Goal: Task Accomplishment & Management: Manage account settings

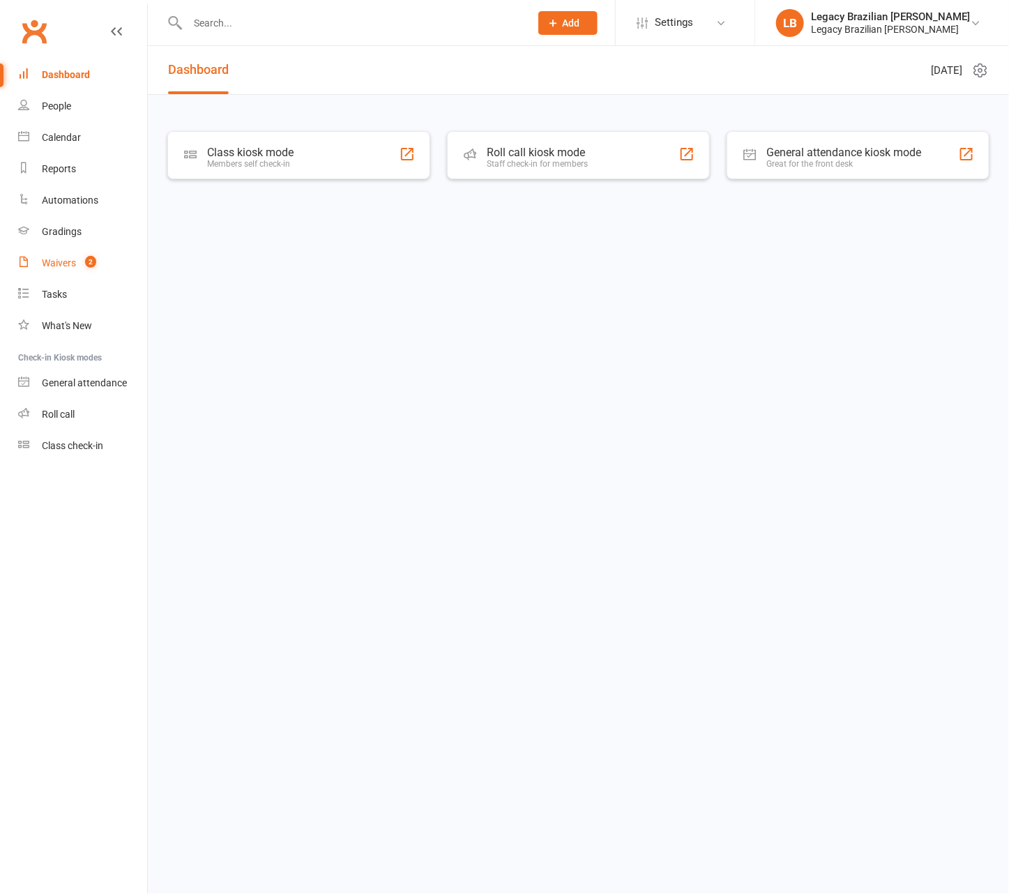
click at [86, 263] on span "2" at bounding box center [90, 262] width 11 height 12
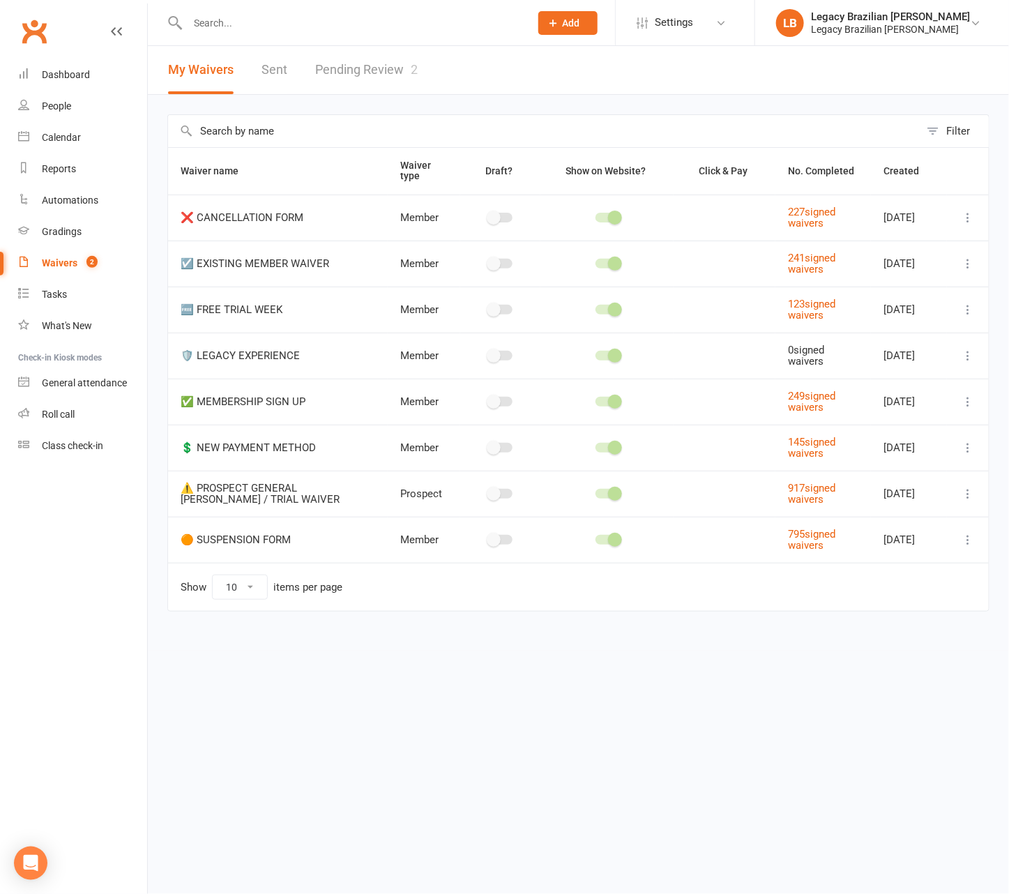
click at [384, 61] on link "Pending Review 2" at bounding box center [366, 70] width 103 height 48
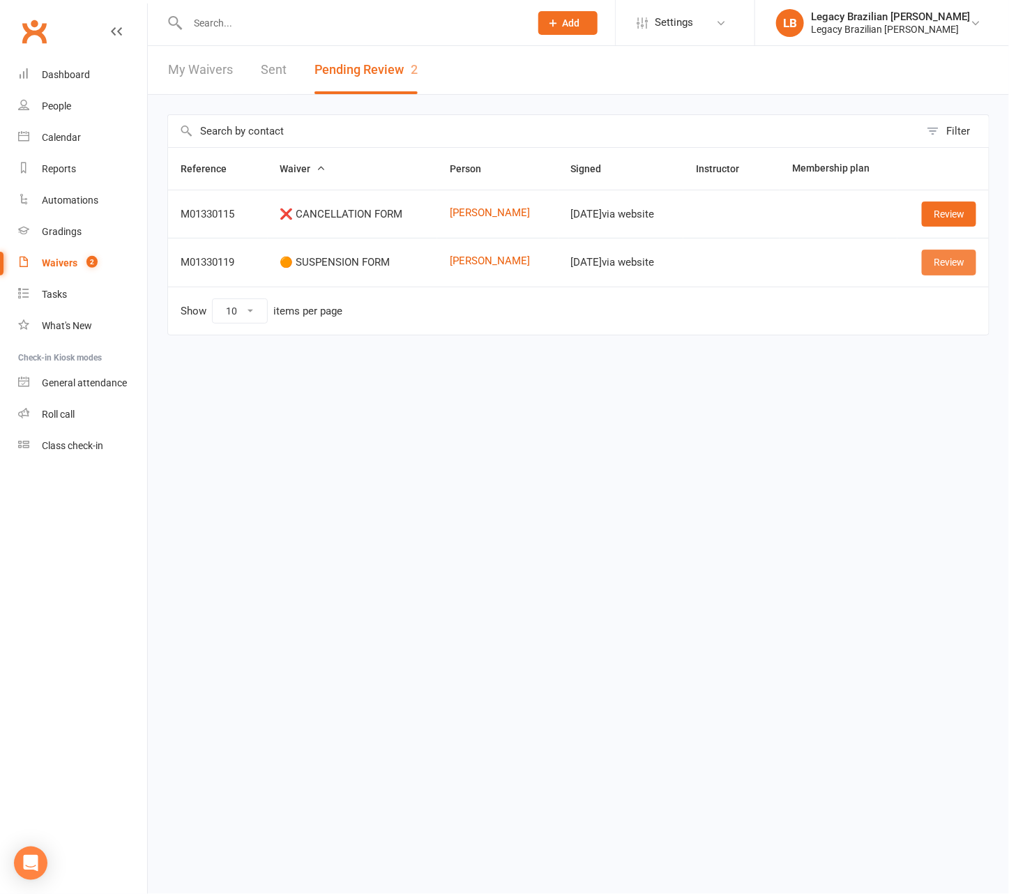
click at [962, 262] on link "Review" at bounding box center [949, 262] width 54 height 25
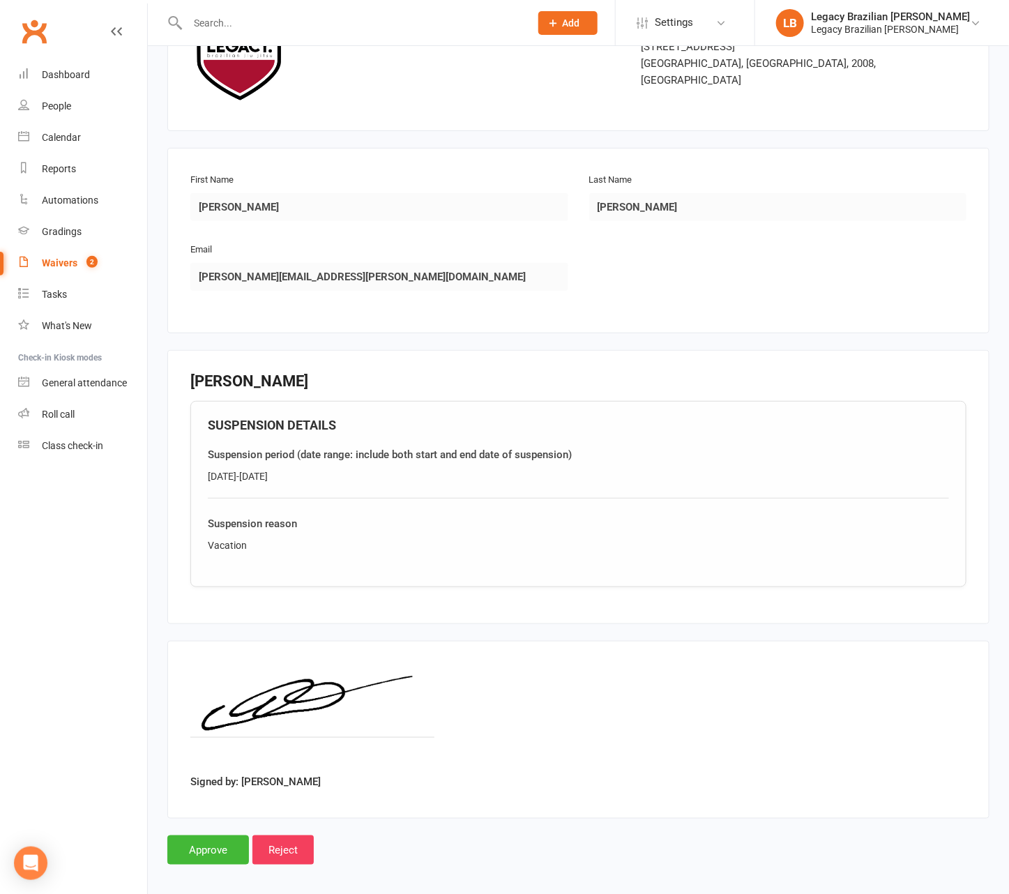
scroll to position [105, 0]
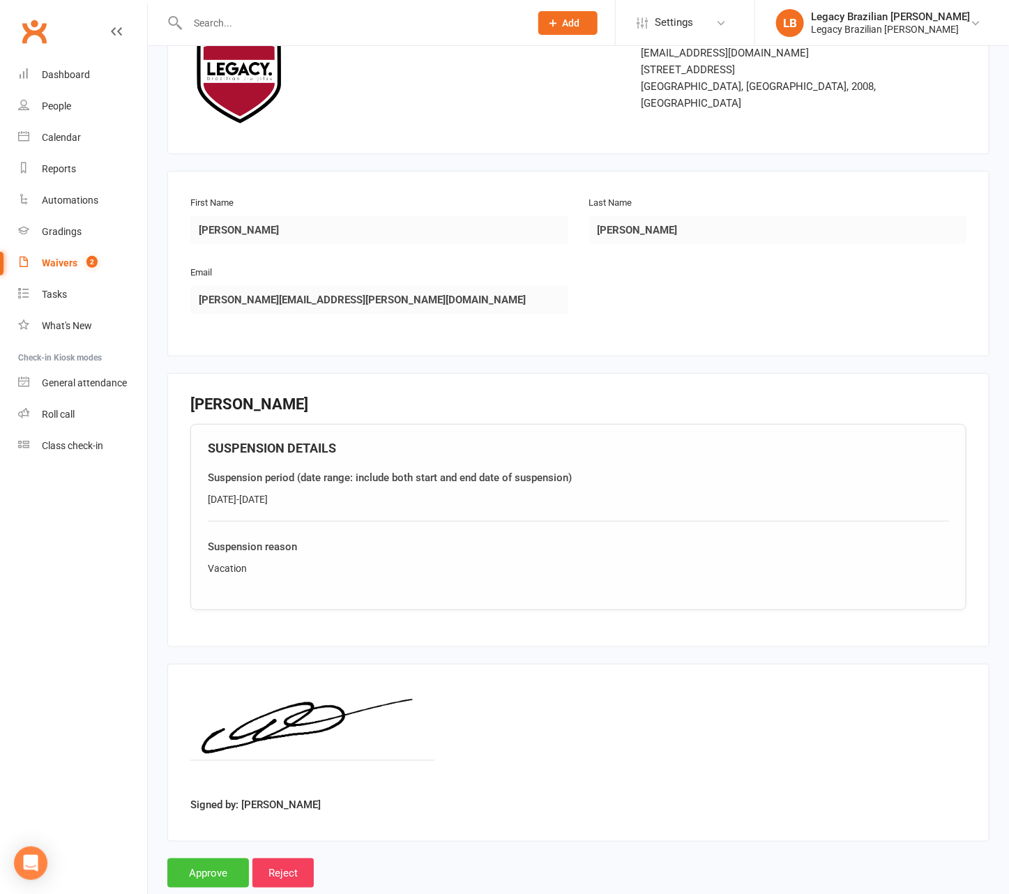
click at [230, 868] on input "Approve" at bounding box center [208, 873] width 82 height 29
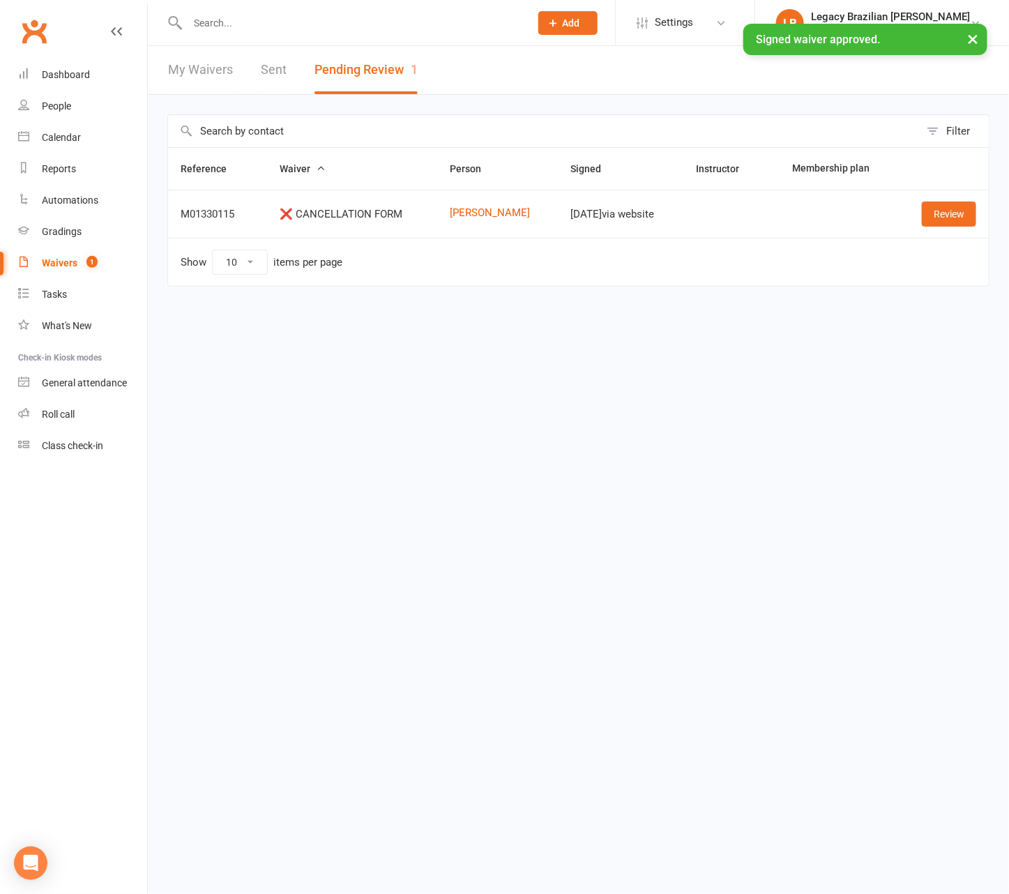
click at [285, 24] on div "× Signed waiver approved." at bounding box center [495, 24] width 991 height 0
click at [265, 21] on input "text" at bounding box center [351, 23] width 337 height 20
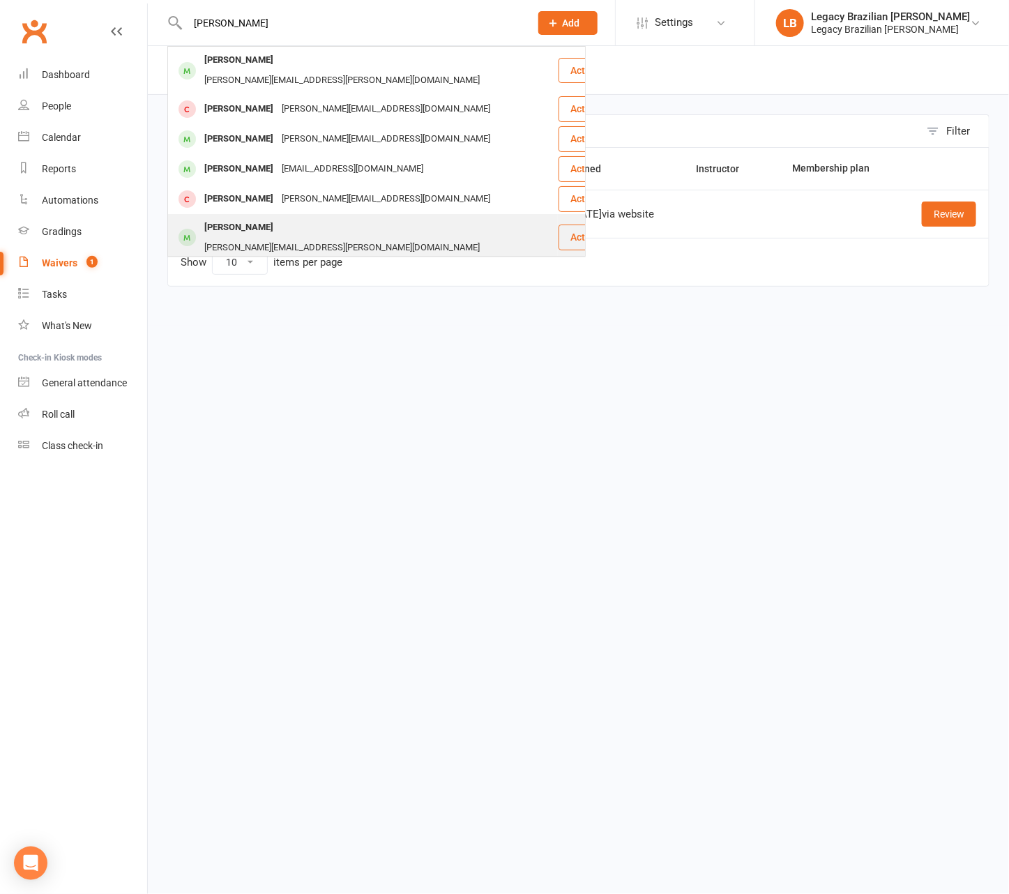
type input "[PERSON_NAME]"
click at [356, 238] on div "[PERSON_NAME][EMAIL_ADDRESS][PERSON_NAME][DOMAIN_NAME]" at bounding box center [342, 248] width 284 height 20
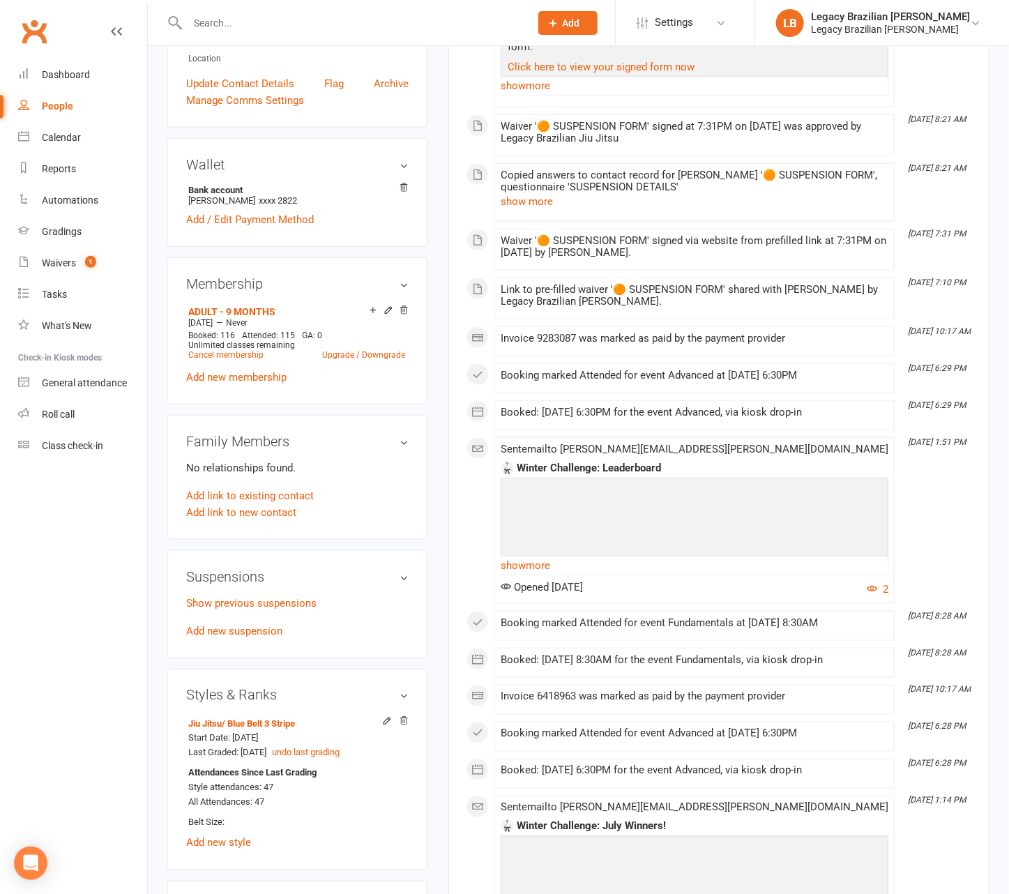
scroll to position [339, 0]
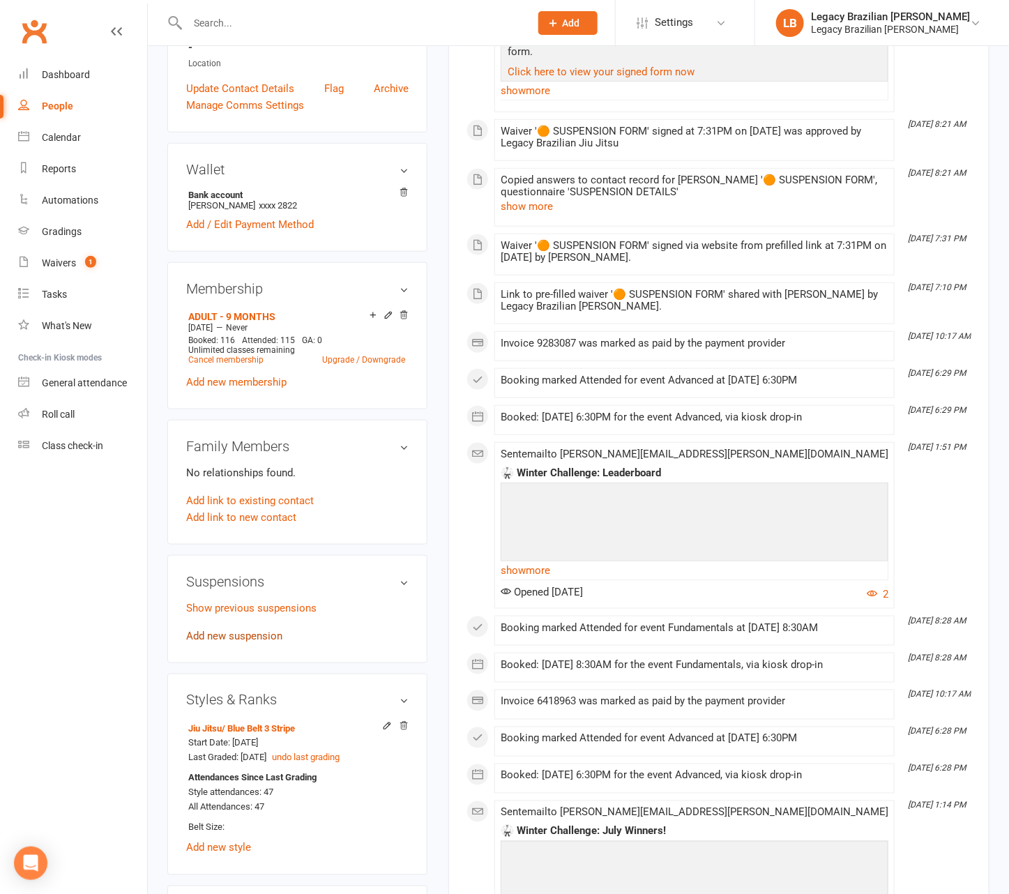
click at [273, 630] on link "Add new suspension" at bounding box center [234, 636] width 96 height 13
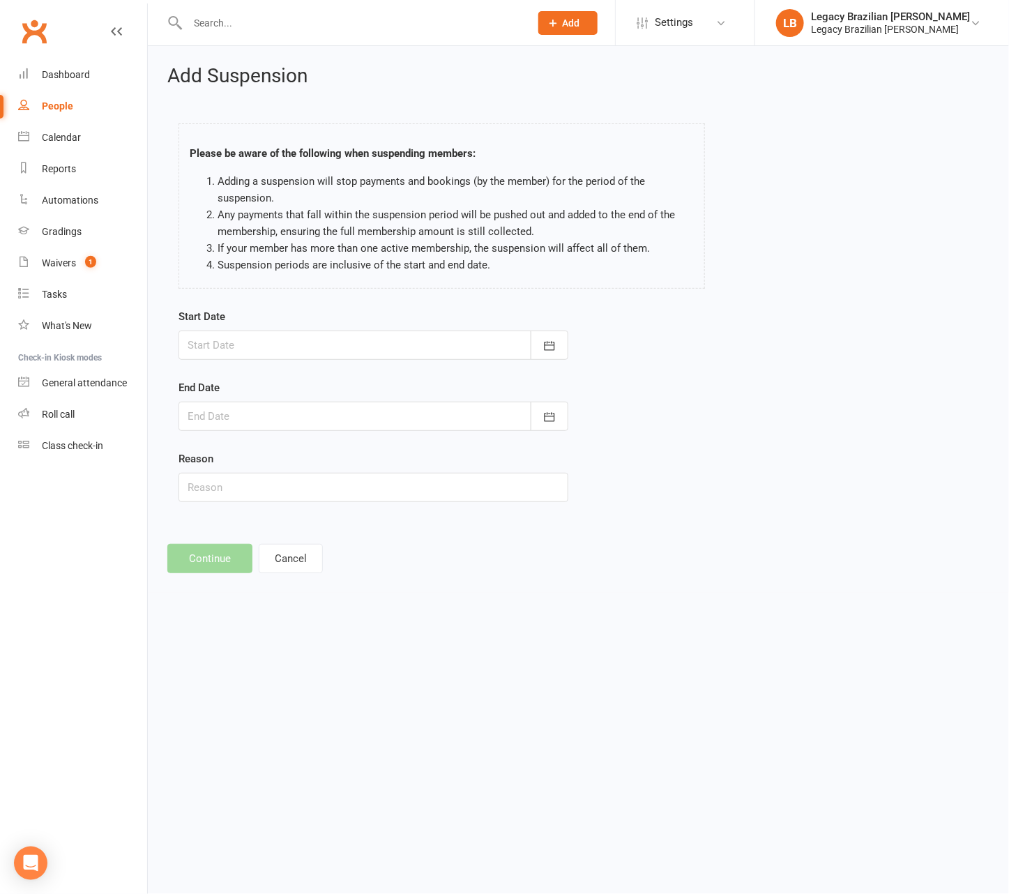
click at [294, 356] on div at bounding box center [374, 345] width 390 height 29
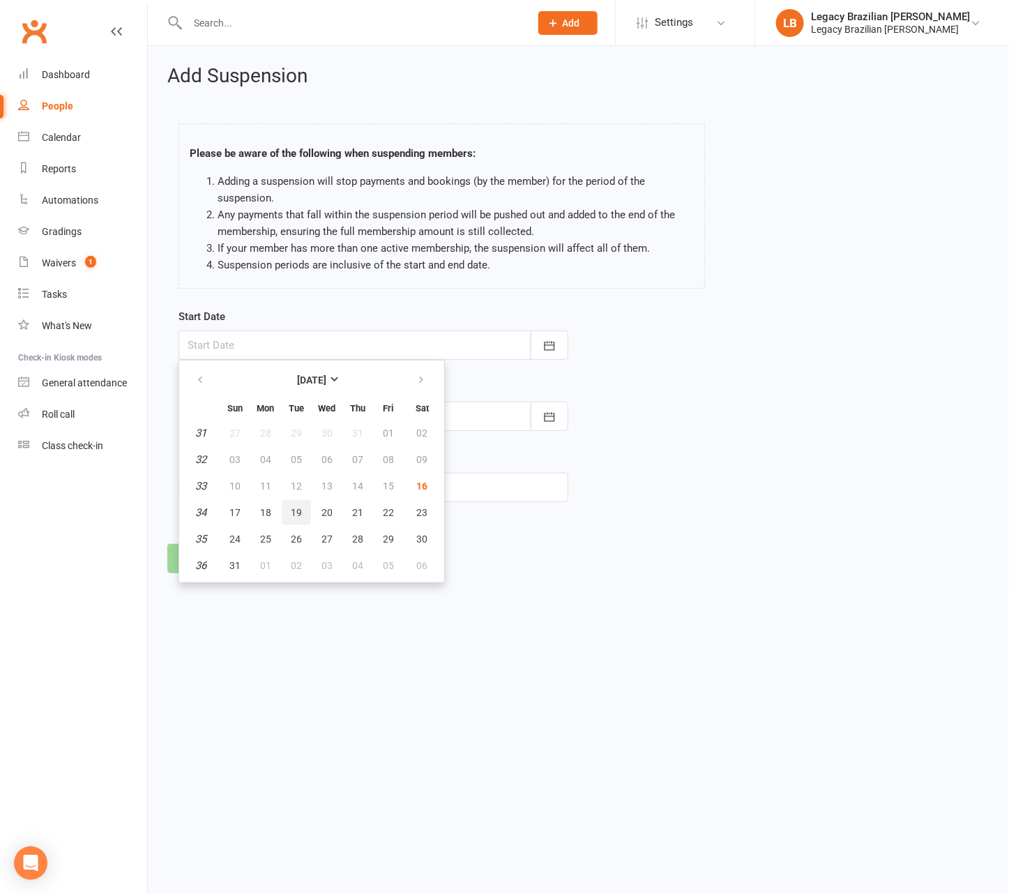
click at [297, 518] on button "19" at bounding box center [296, 512] width 29 height 25
type input "[DATE]"
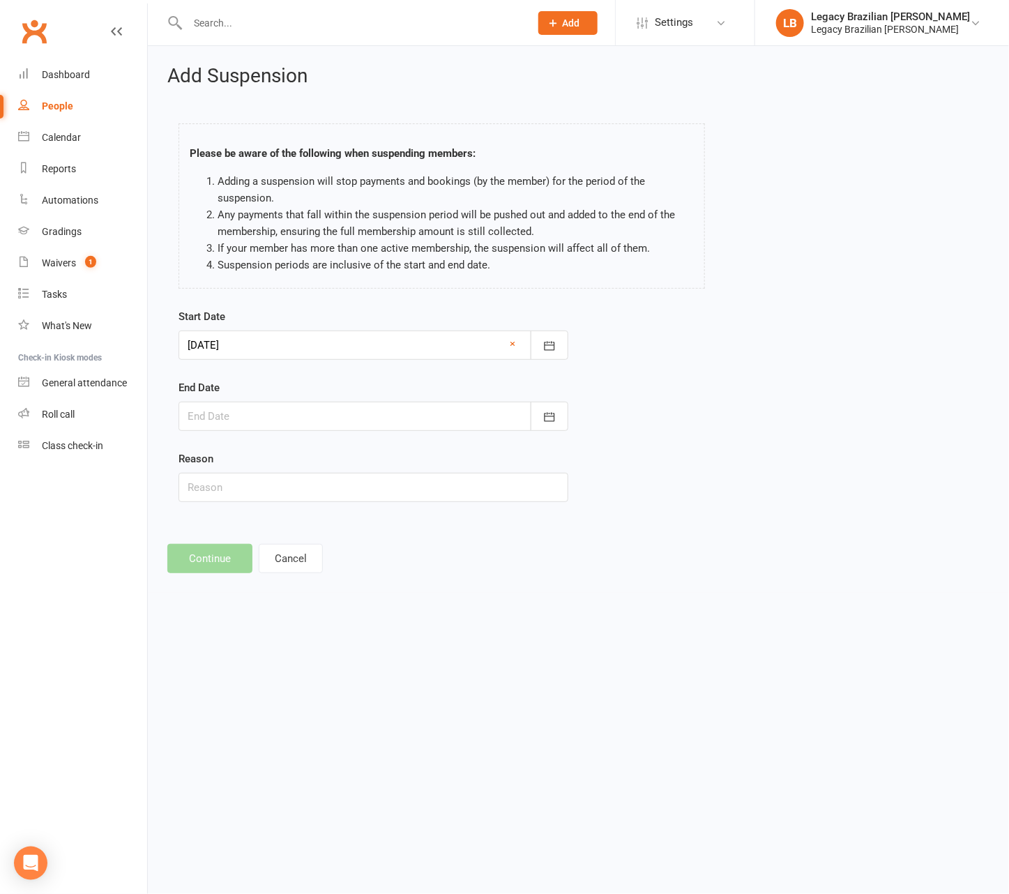
click at [316, 415] on div at bounding box center [374, 416] width 390 height 29
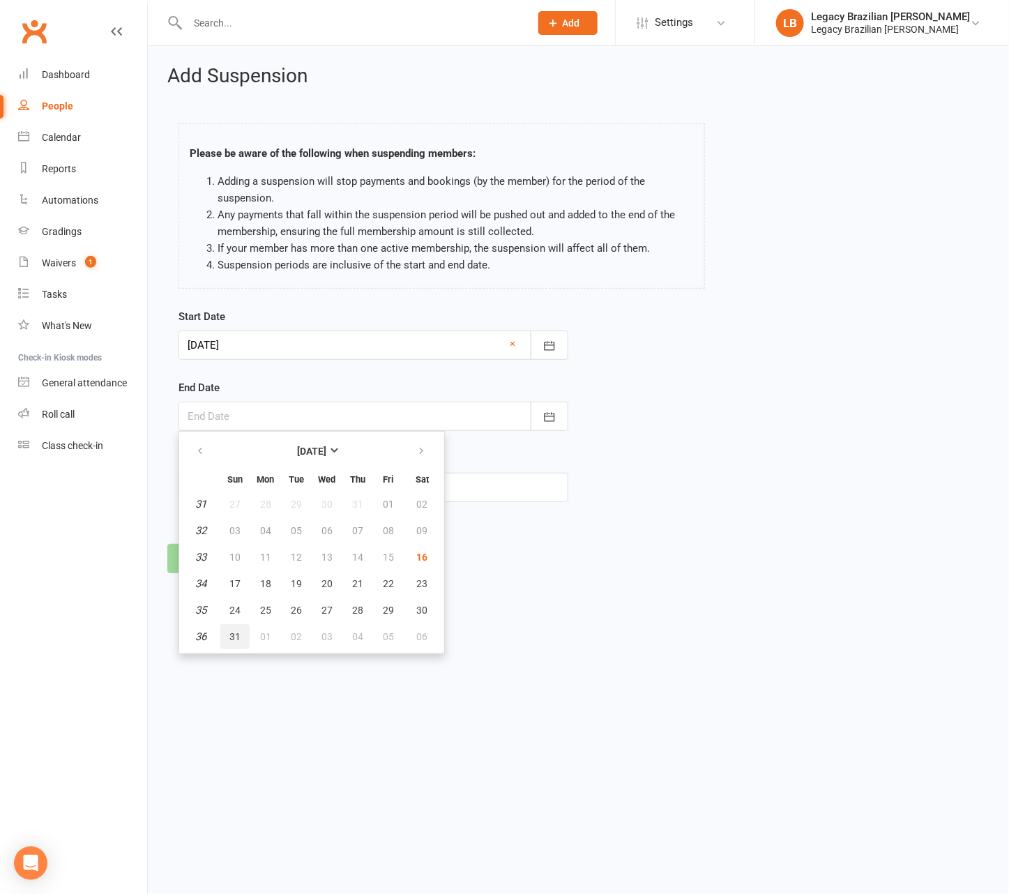
click at [238, 637] on span "31" at bounding box center [234, 636] width 11 height 11
type input "[DATE]"
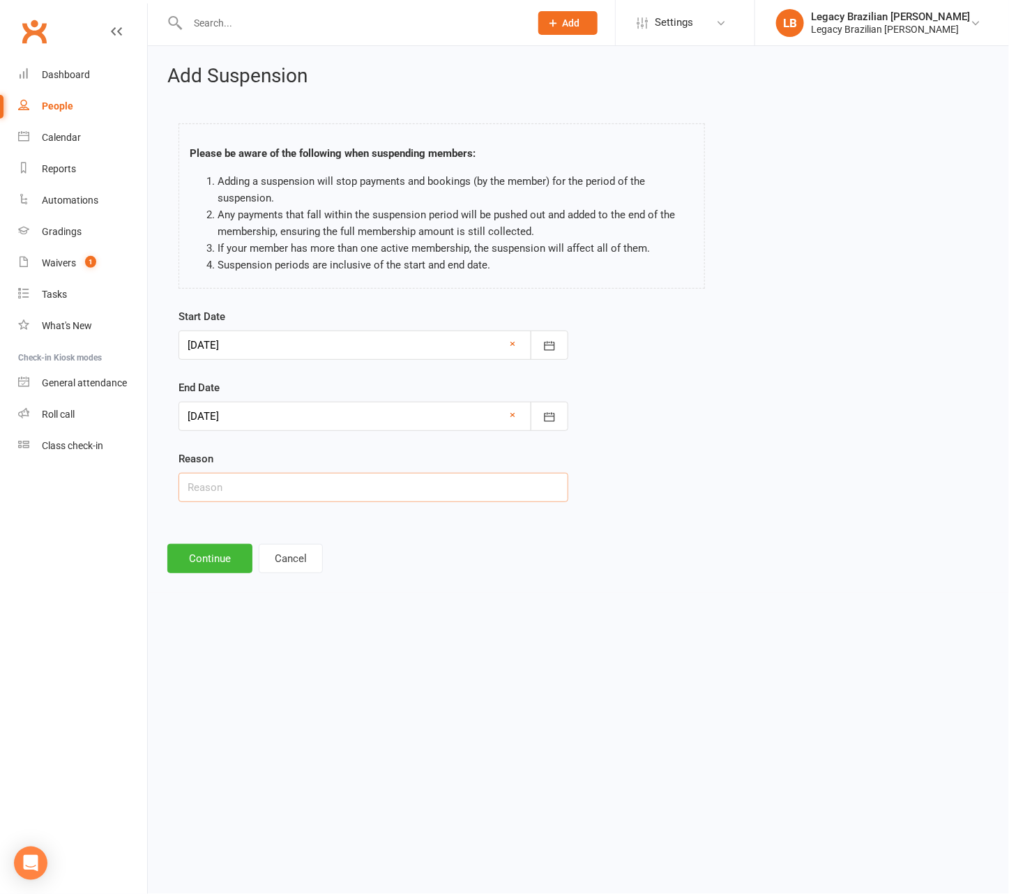
click at [299, 480] on input "text" at bounding box center [374, 487] width 390 height 29
type input "Travel"
click at [192, 563] on button "Continue" at bounding box center [209, 558] width 85 height 29
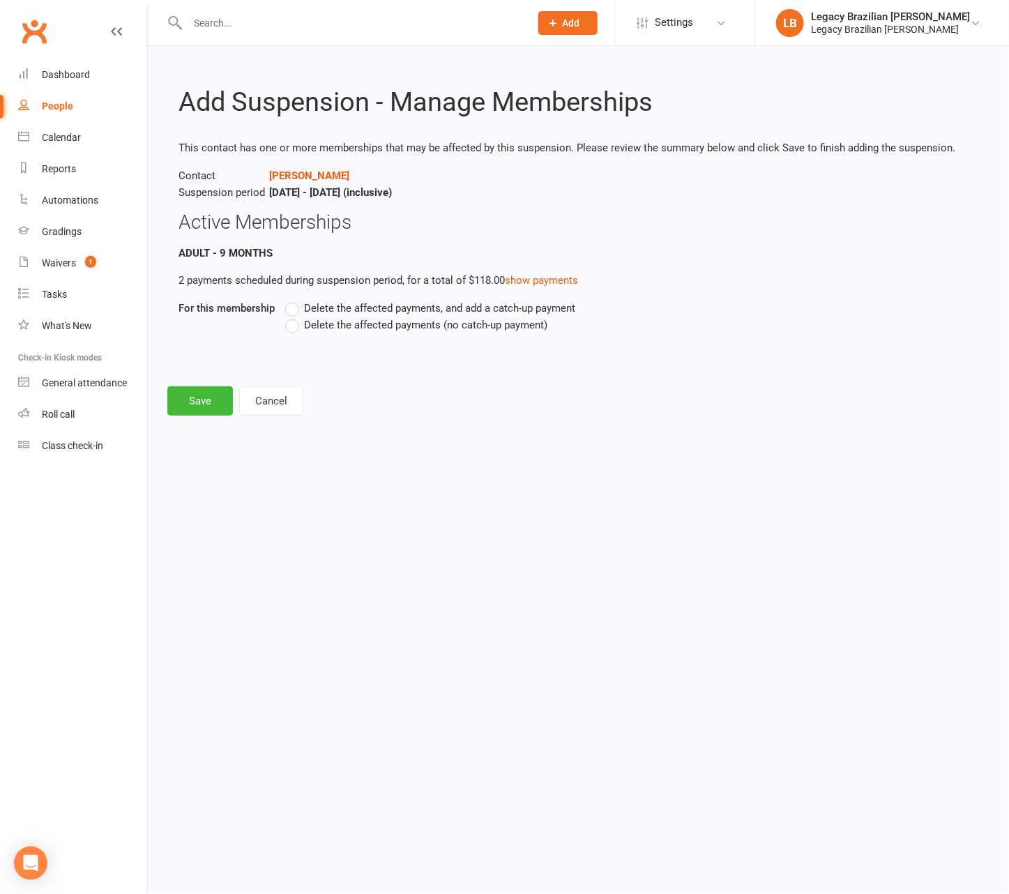
click at [297, 313] on label "Delete the affected payments, and add a catch-up payment" at bounding box center [430, 308] width 290 height 17
click at [294, 300] on input "Delete the affected payments, and add a catch-up payment" at bounding box center [289, 300] width 9 height 0
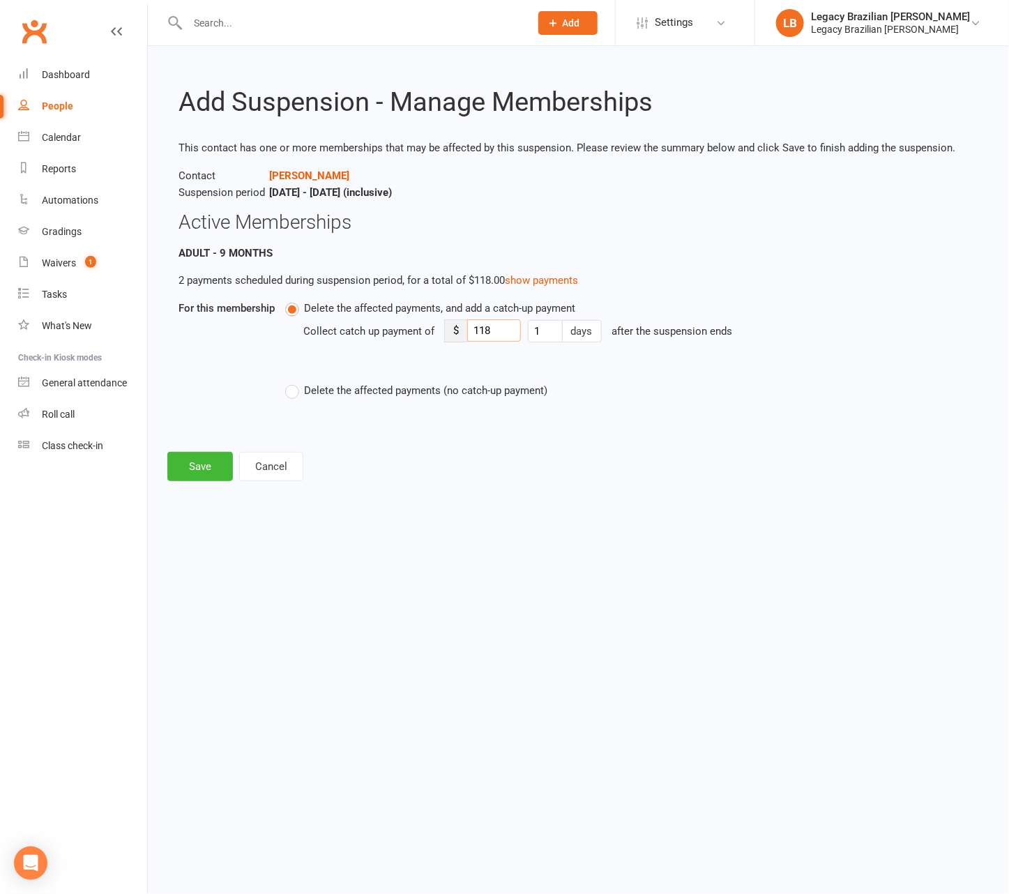
click at [504, 335] on input "118" at bounding box center [494, 330] width 54 height 22
type input "10"
click at [200, 465] on button "Save" at bounding box center [200, 466] width 66 height 29
